Goal: Book appointment/travel/reservation

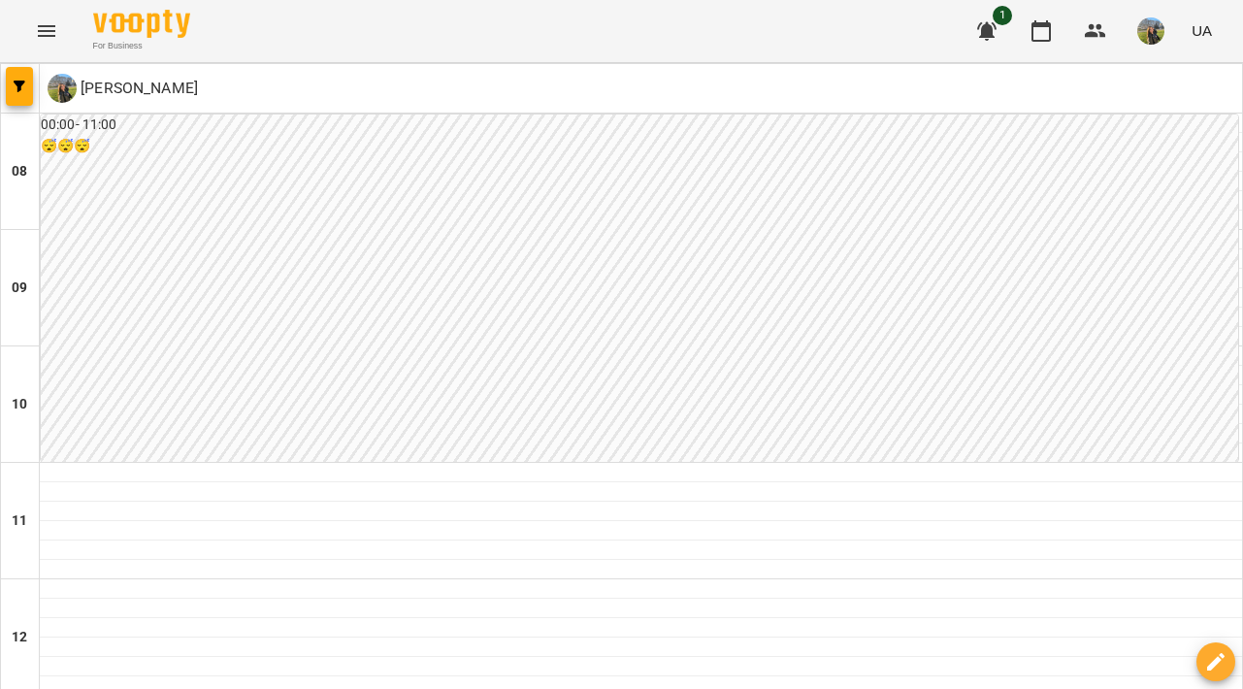
scroll to position [432, 0]
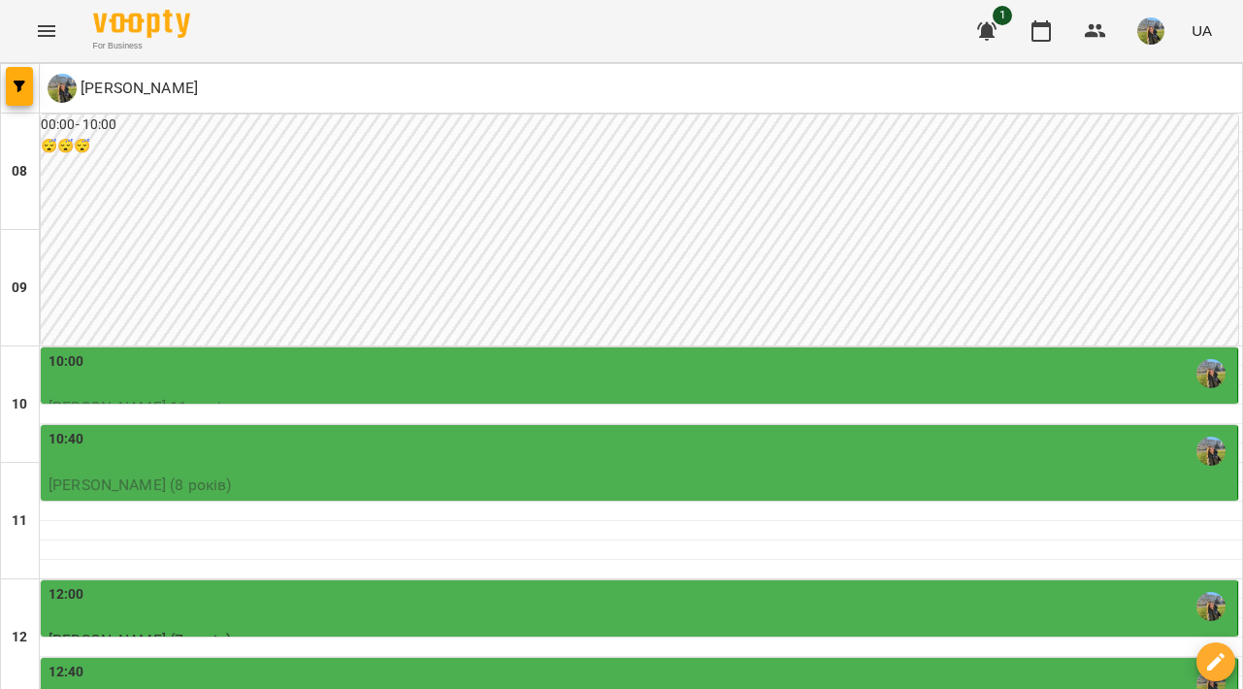
scroll to position [265, 0]
click at [469, 584] on div "12:00" at bounding box center [641, 606] width 1185 height 45
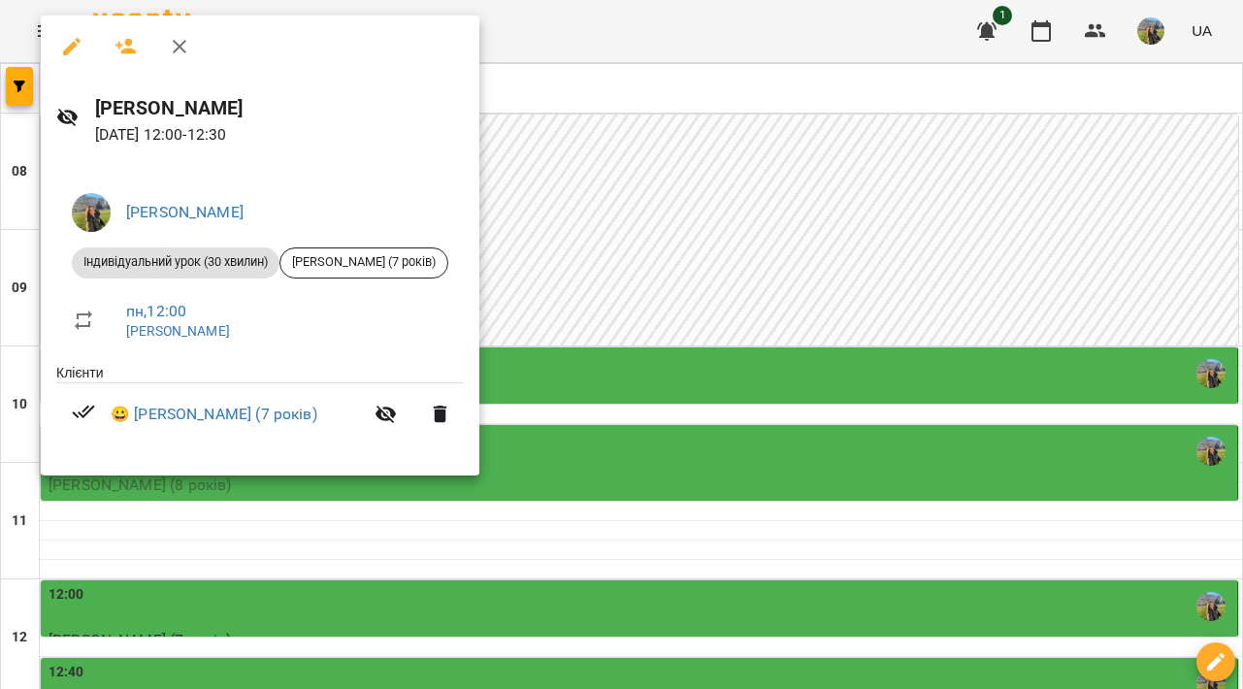
click at [567, 384] on div at bounding box center [621, 344] width 1243 height 689
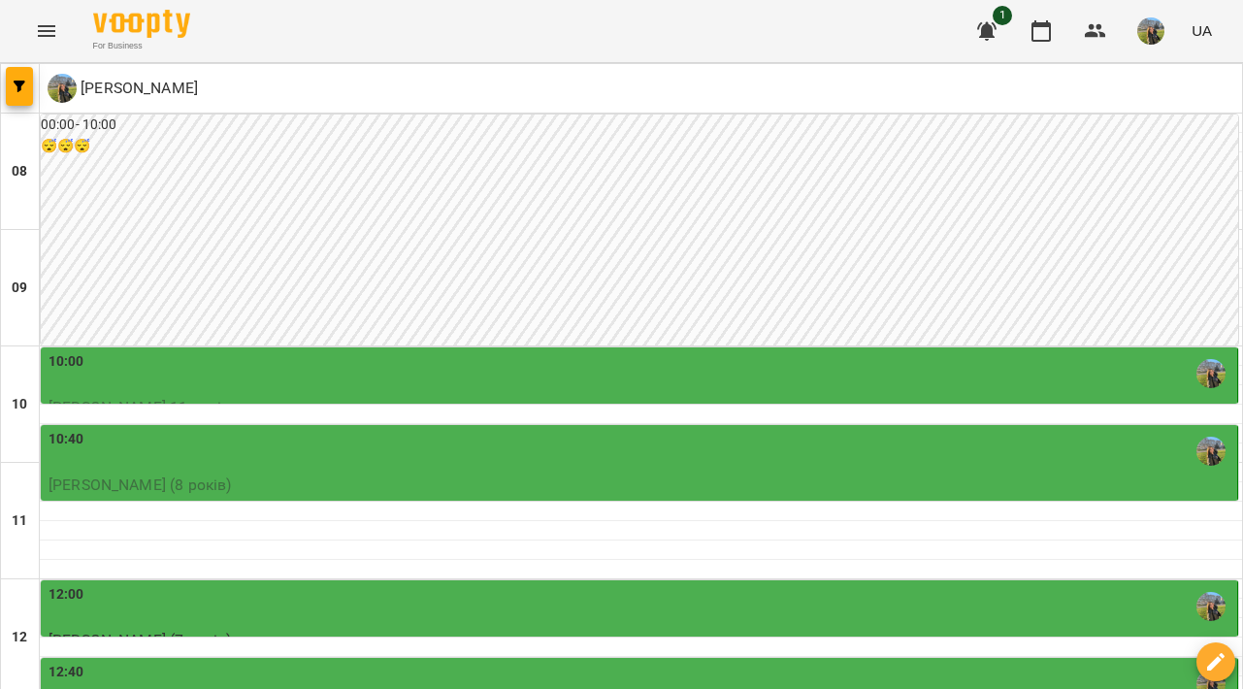
click at [567, 662] on div "12:40" at bounding box center [641, 684] width 1185 height 45
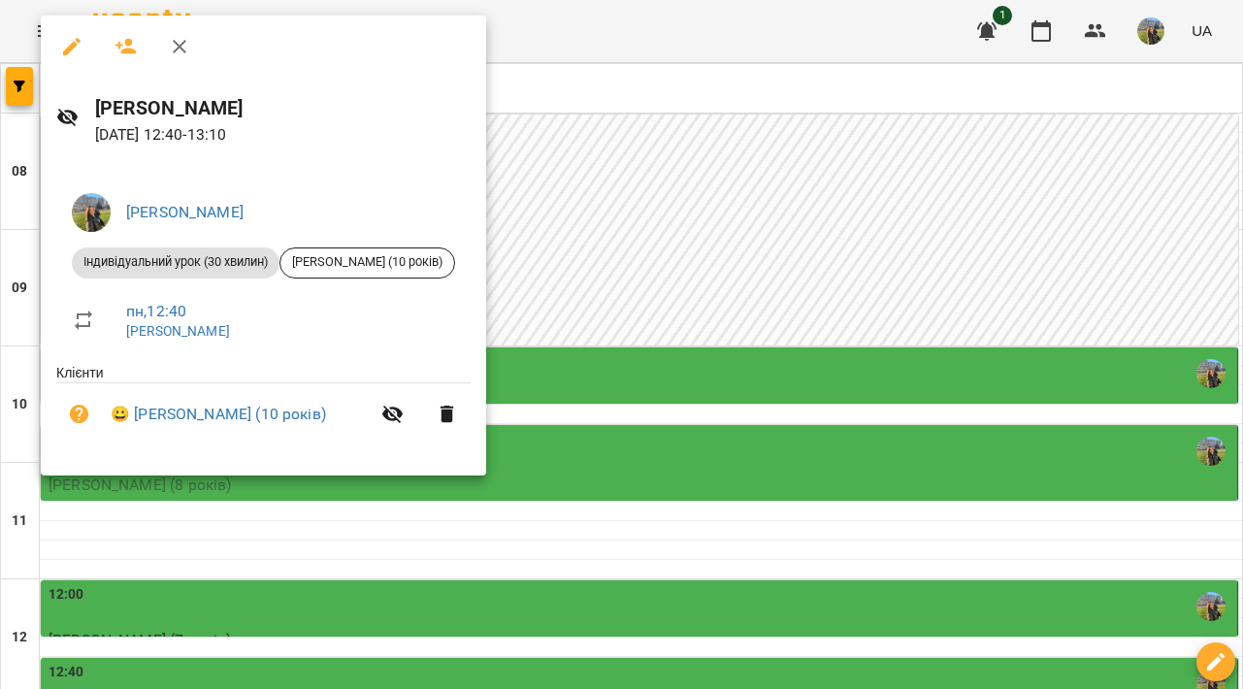
click at [569, 507] on div at bounding box center [621, 344] width 1243 height 689
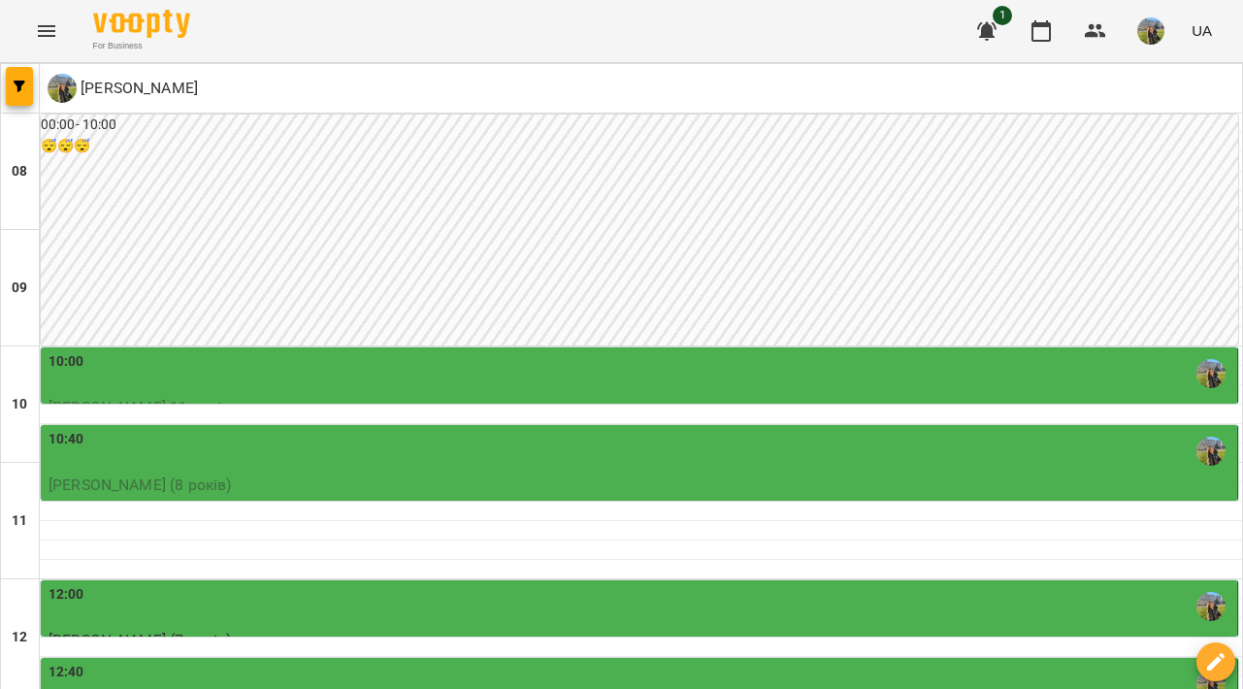
scroll to position [729, 0]
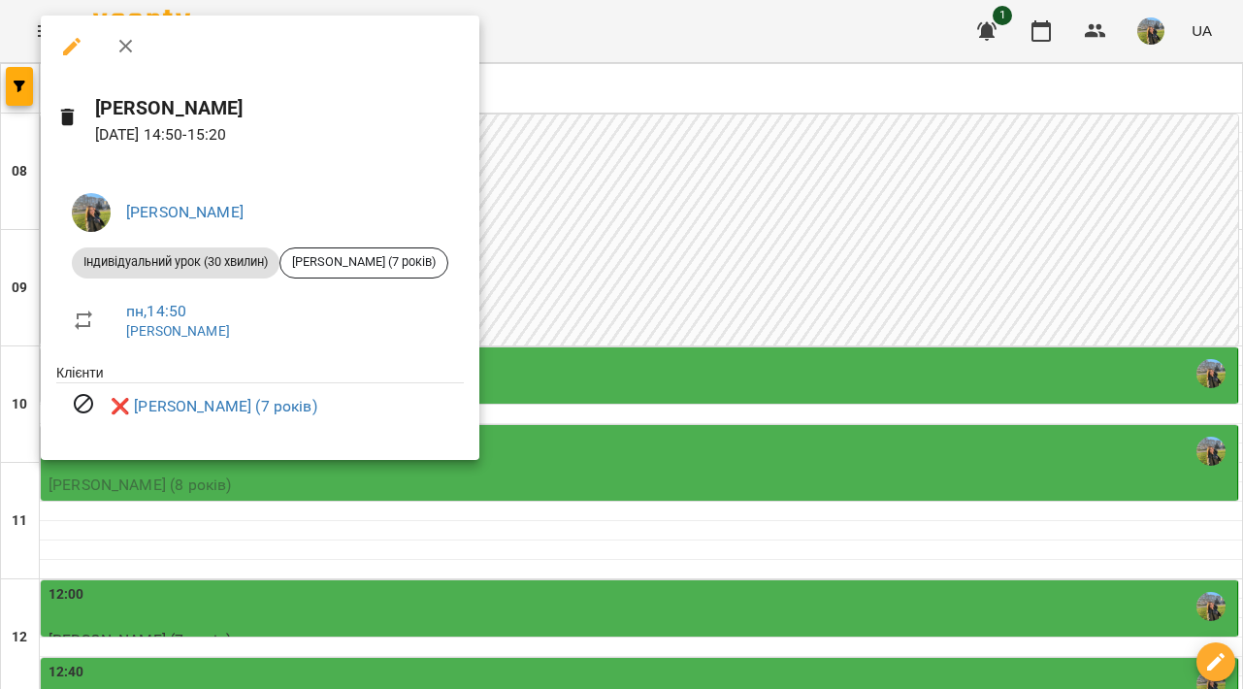
click at [651, 344] on div at bounding box center [621, 344] width 1243 height 689
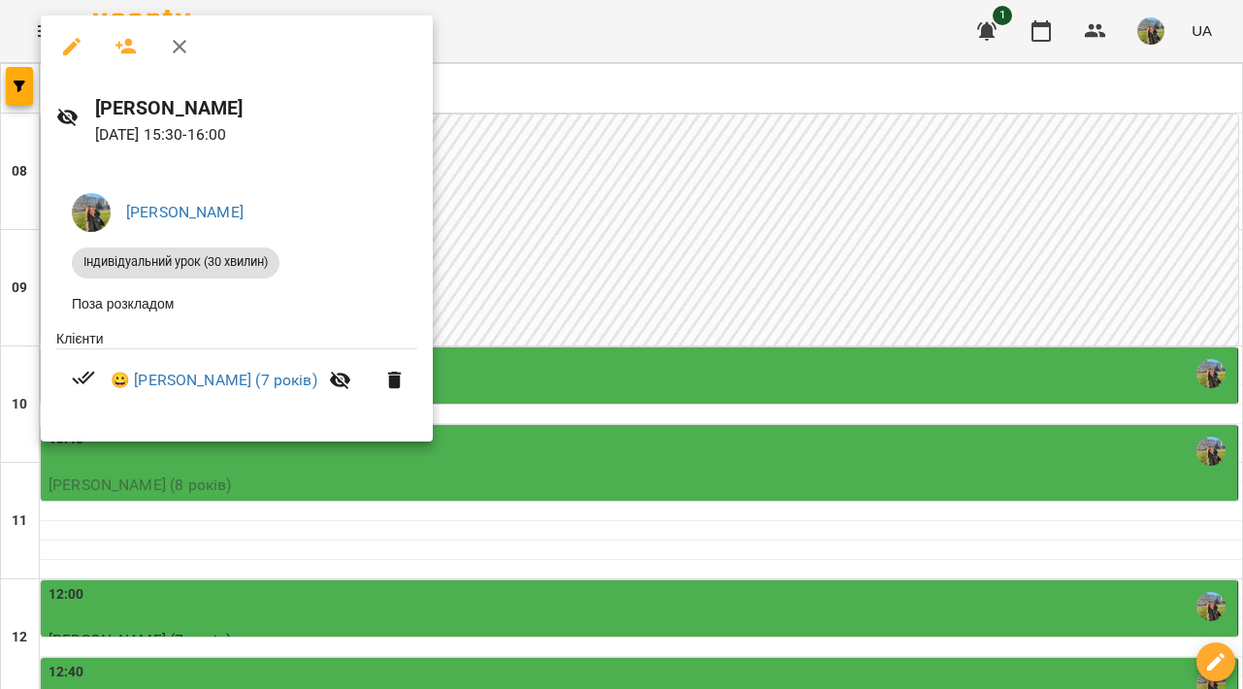
click at [683, 368] on div at bounding box center [621, 344] width 1243 height 689
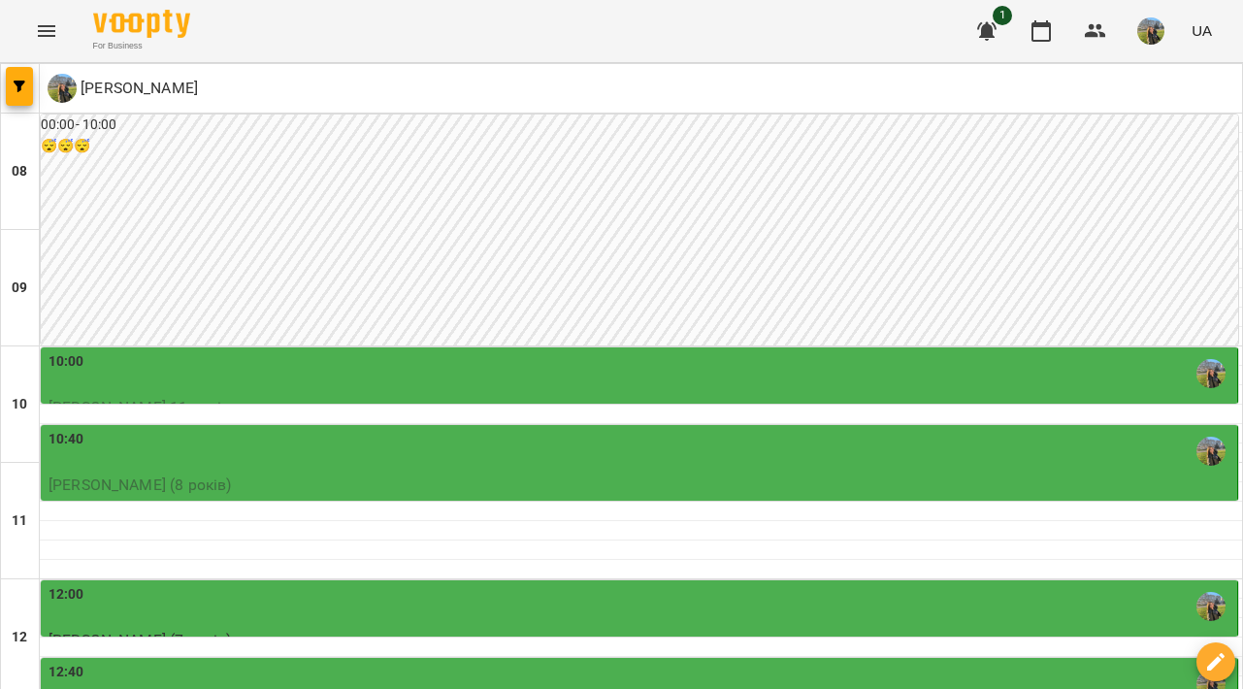
scroll to position [860, 0]
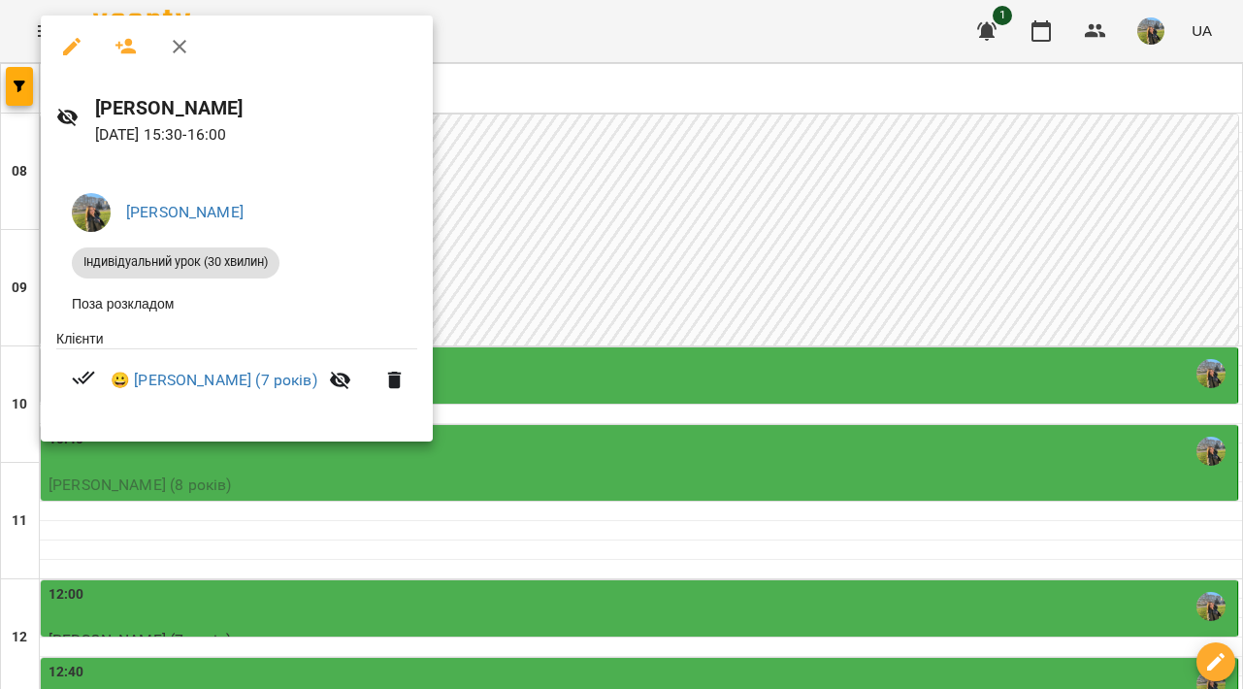
click at [643, 259] on div at bounding box center [621, 344] width 1243 height 689
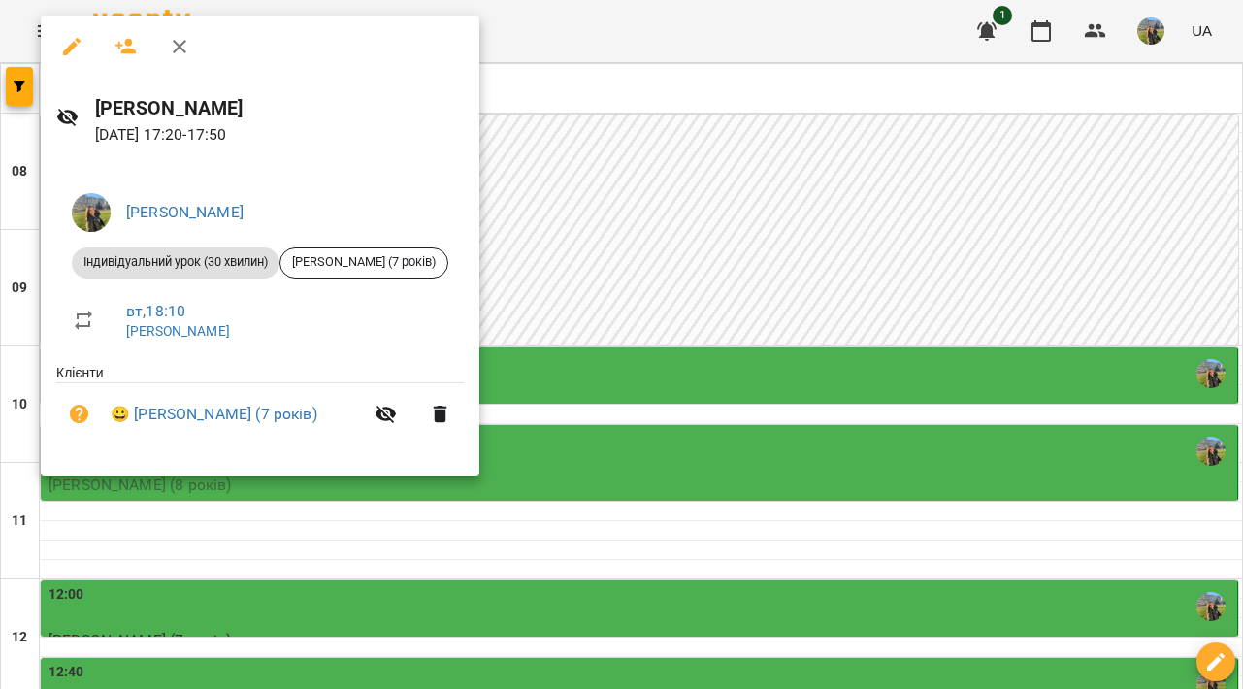
click at [674, 256] on div at bounding box center [621, 344] width 1243 height 689
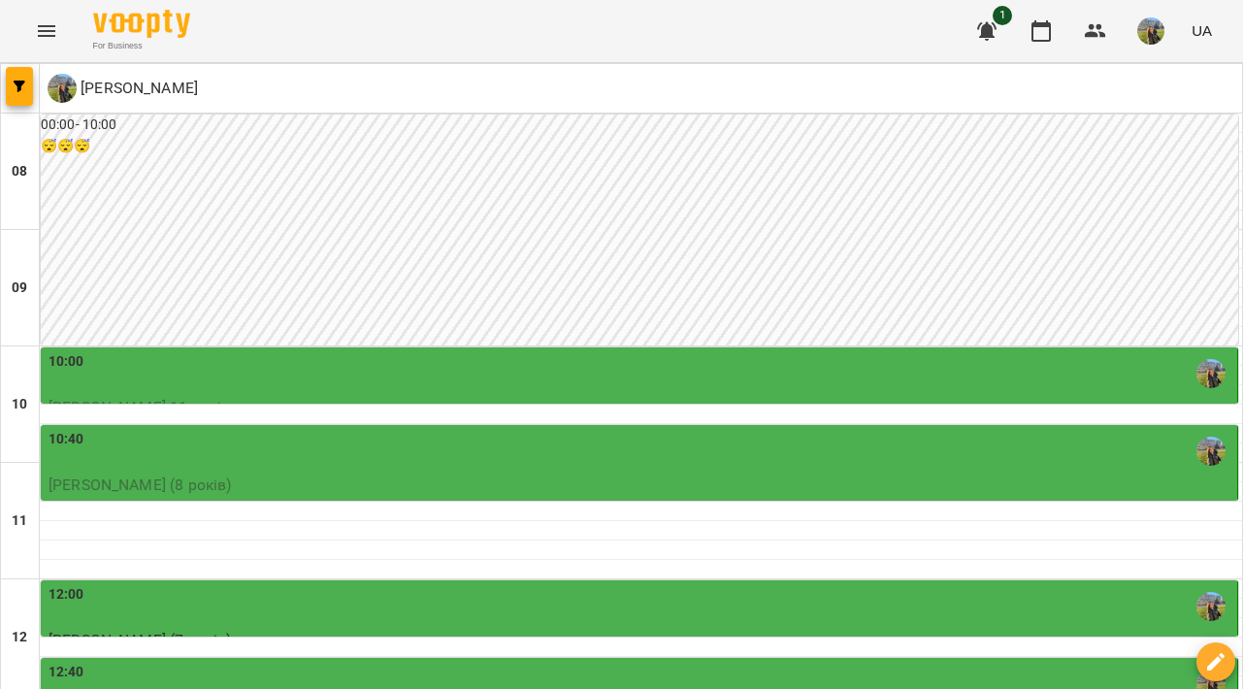
scroll to position [994, 0]
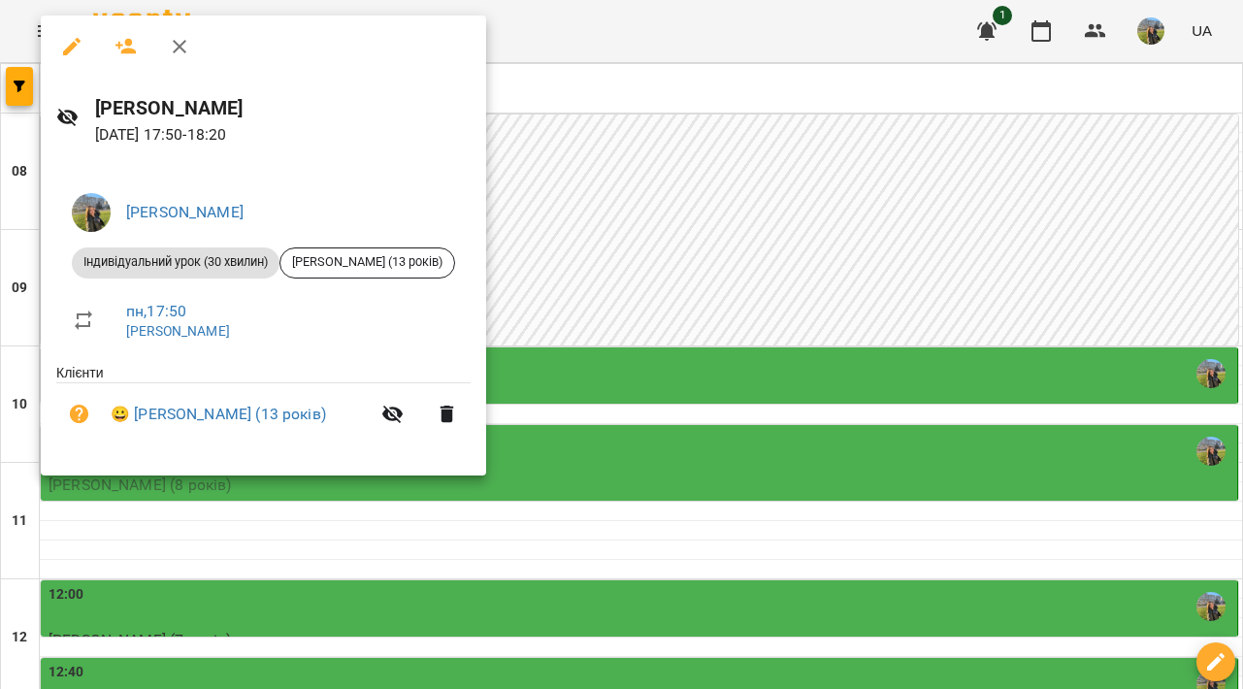
click at [674, 328] on div at bounding box center [621, 344] width 1243 height 689
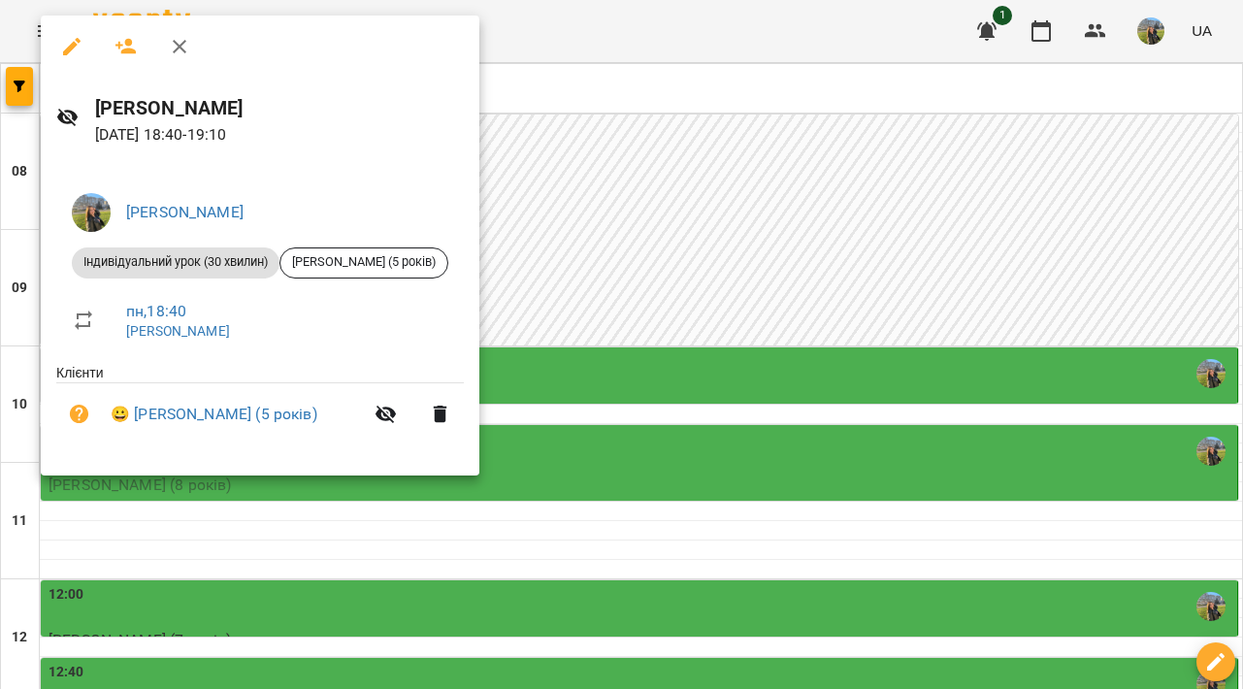
click at [653, 476] on div at bounding box center [621, 344] width 1243 height 689
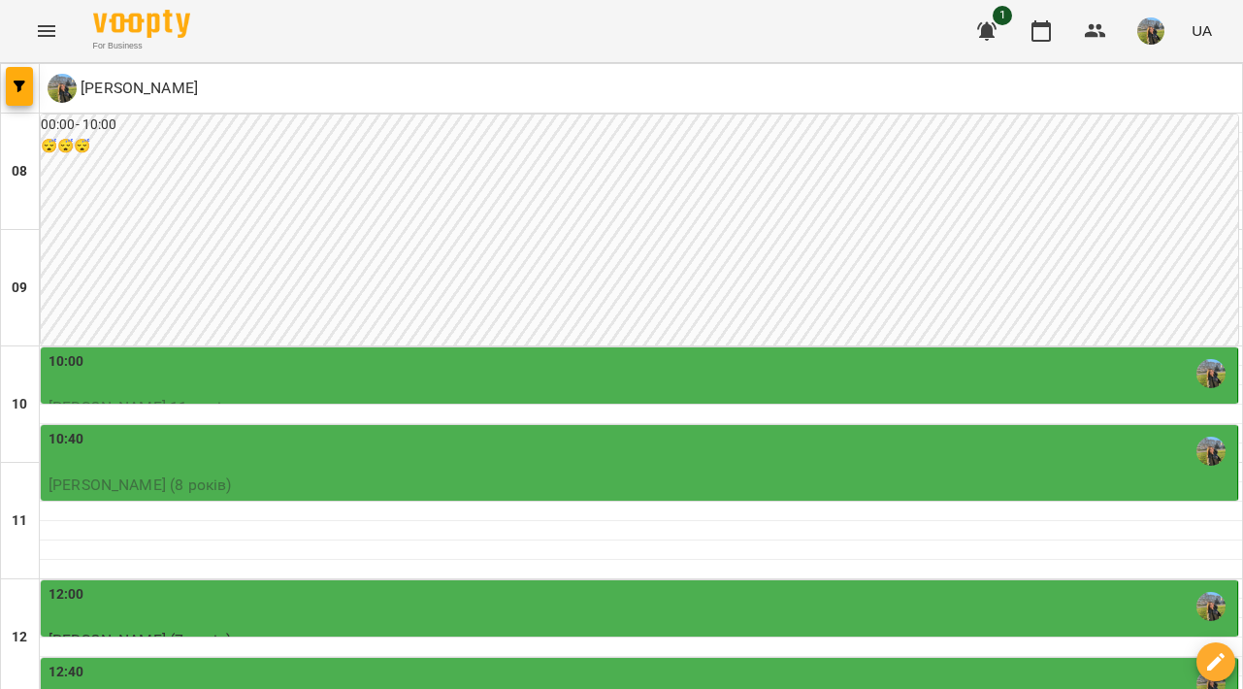
scroll to position [1066, 0]
type input "**********"
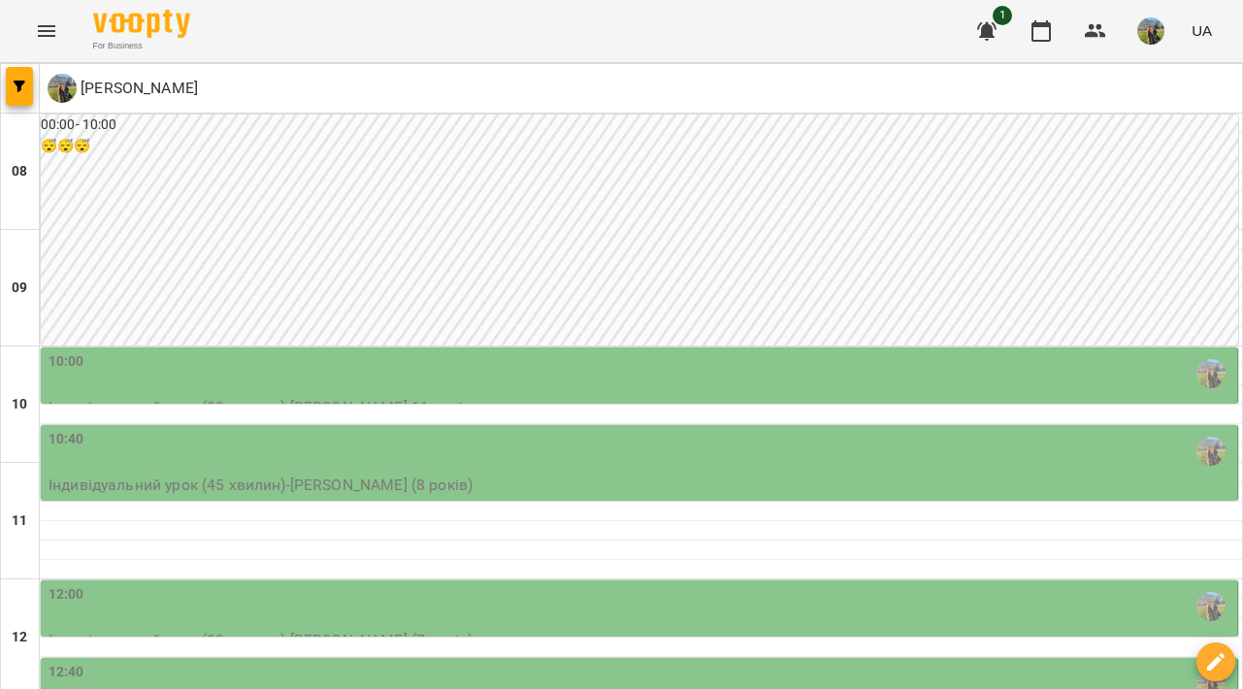
scroll to position [1022, 0]
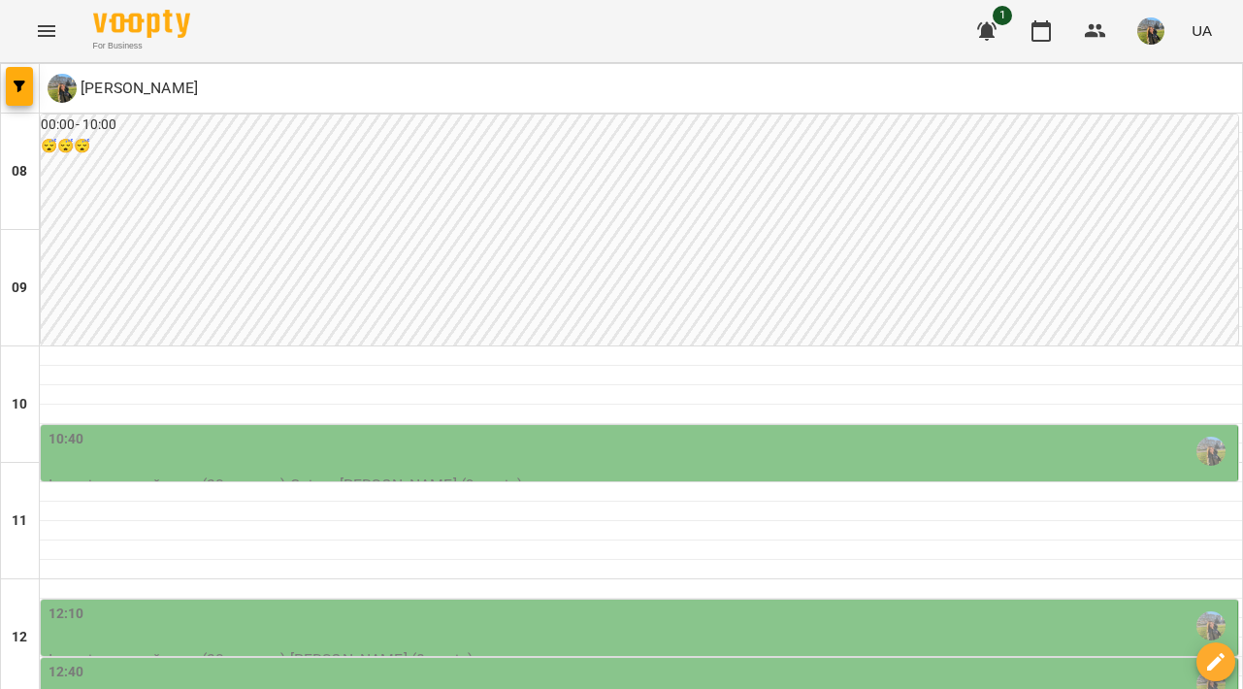
scroll to position [988, 0]
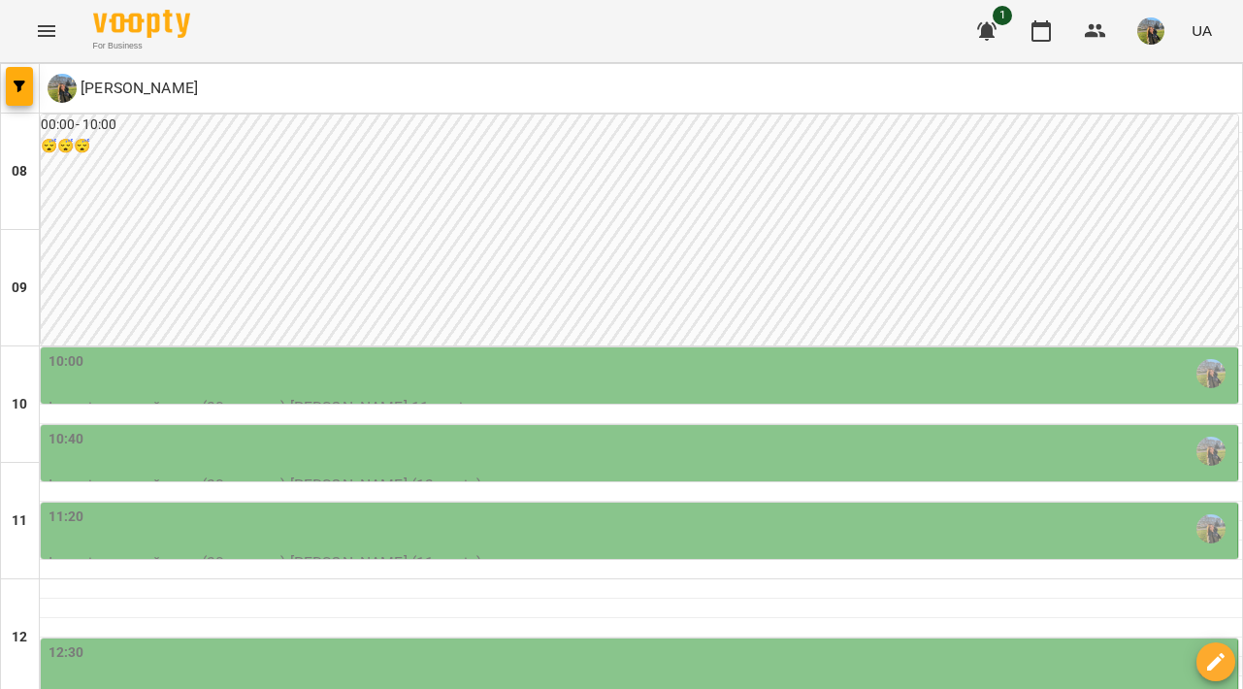
scroll to position [0, 0]
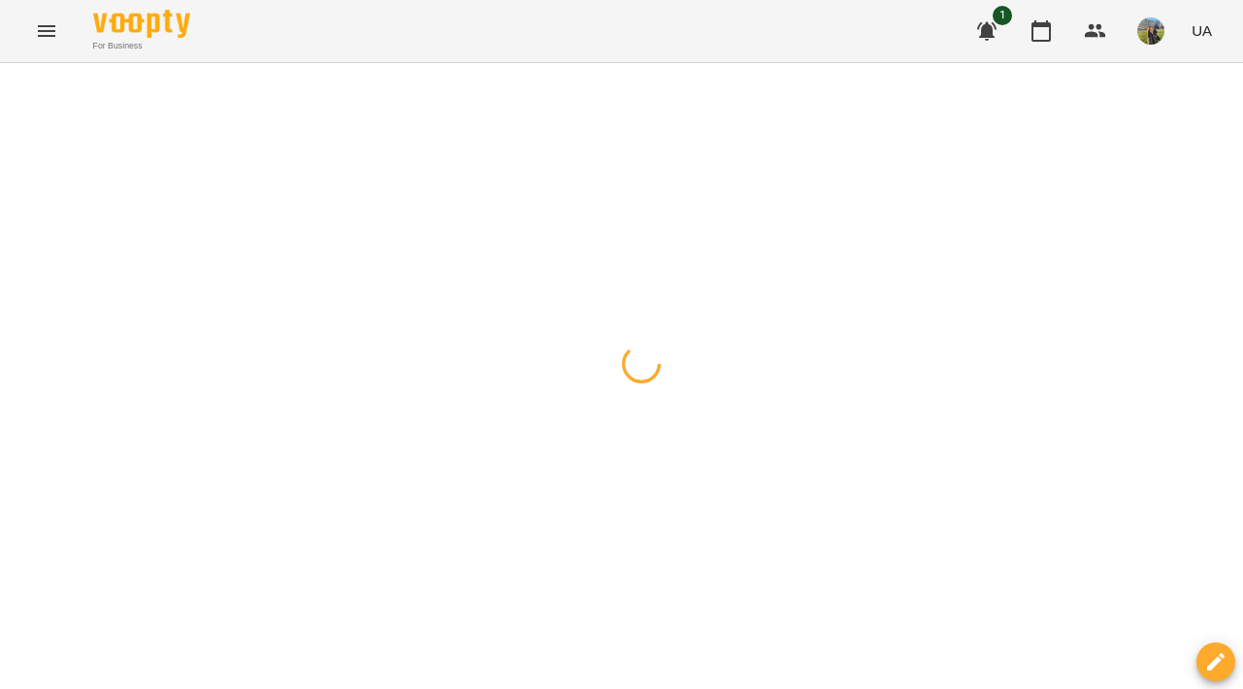
click at [795, 63] on div at bounding box center [621, 63] width 1243 height 0
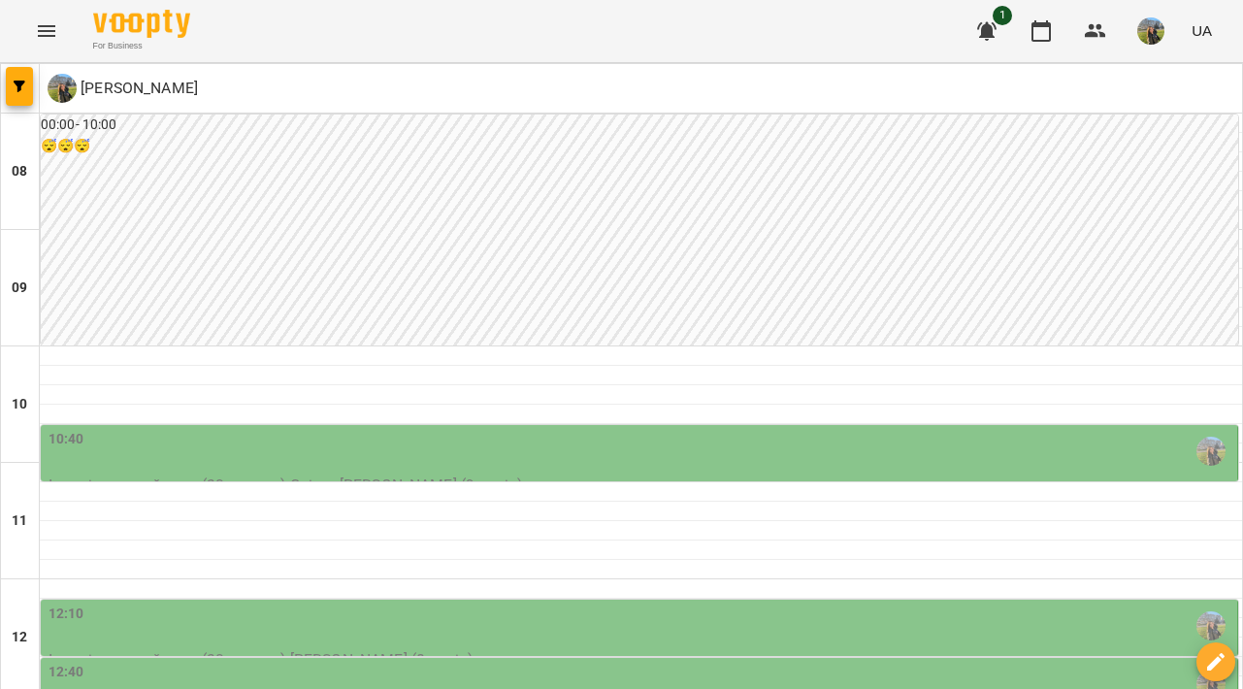
scroll to position [999, 0]
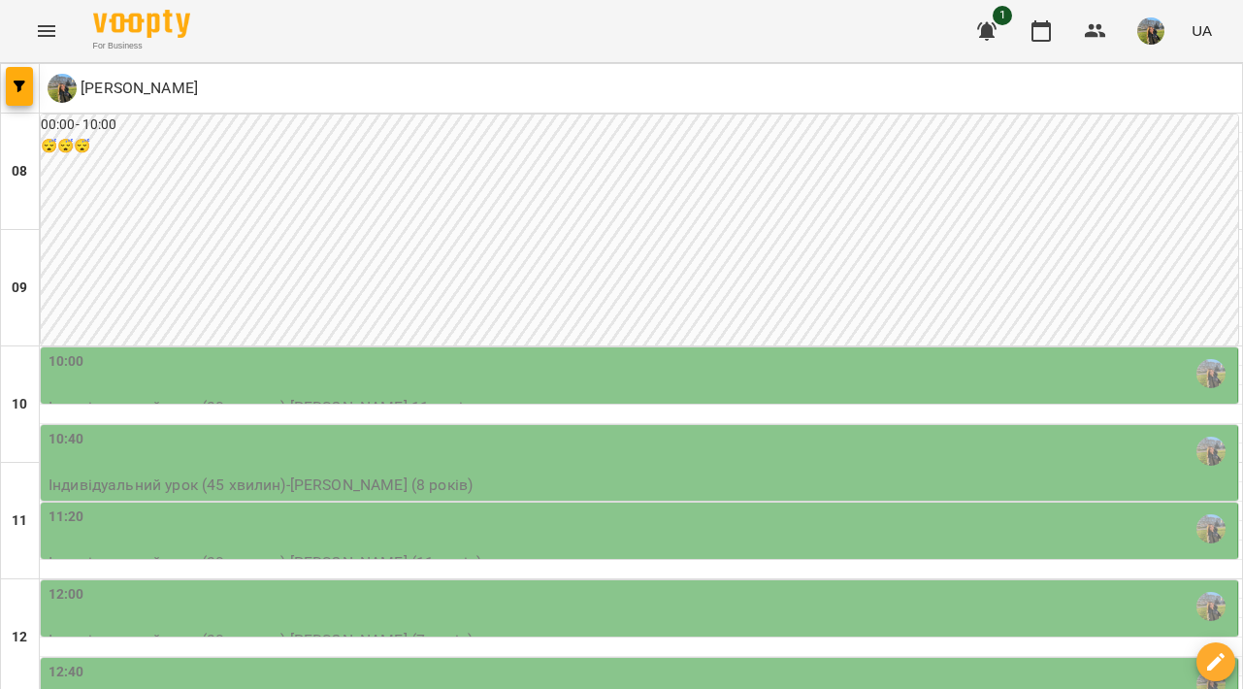
scroll to position [849, 0]
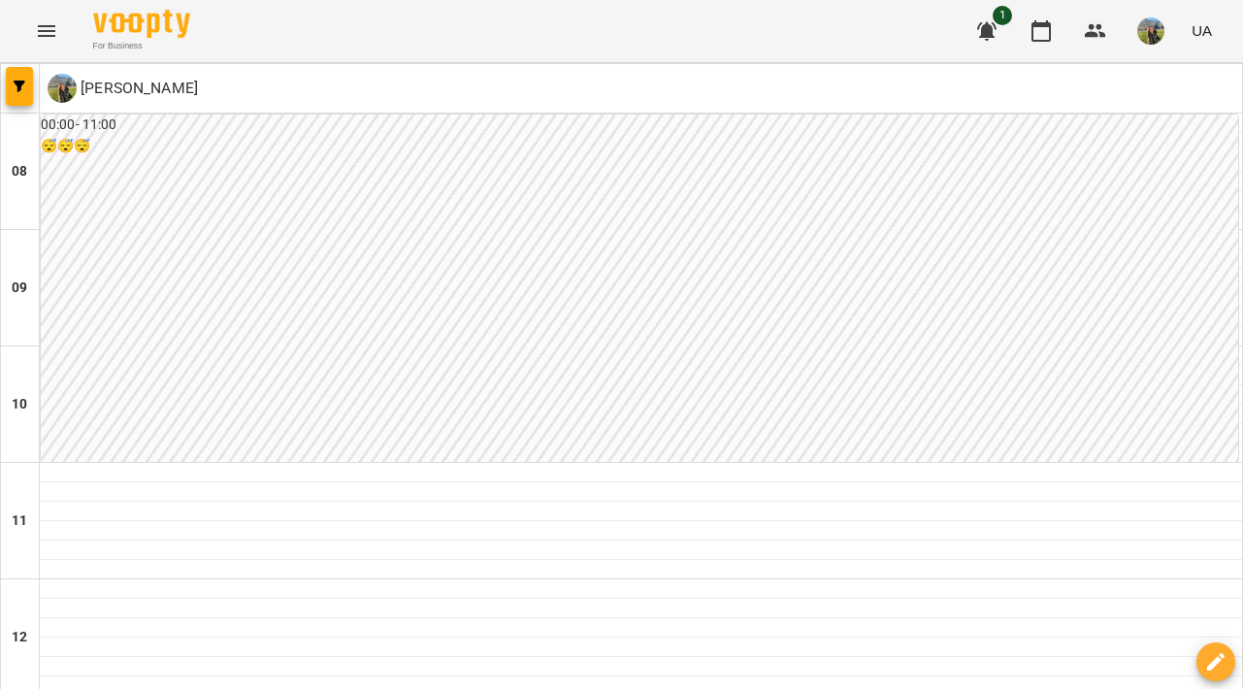
scroll to position [428, 0]
